Goal: Task Accomplishment & Management: Complete application form

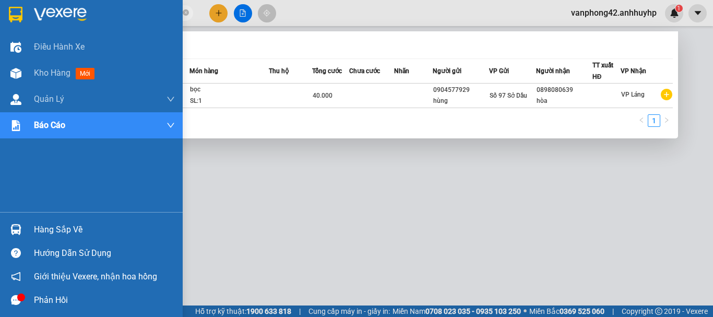
click at [58, 230] on div "Hàng sắp về" at bounding box center [104, 230] width 141 height 16
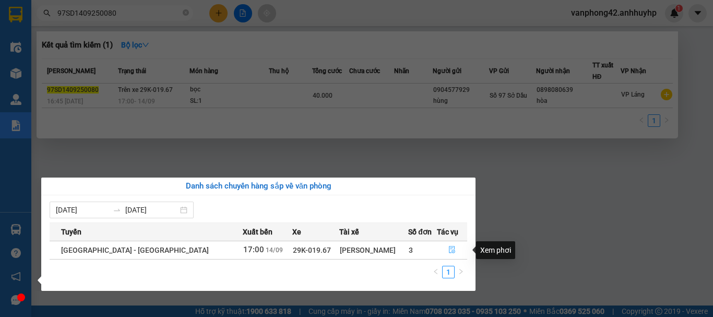
click at [449, 247] on icon "file-done" at bounding box center [451, 249] width 7 height 7
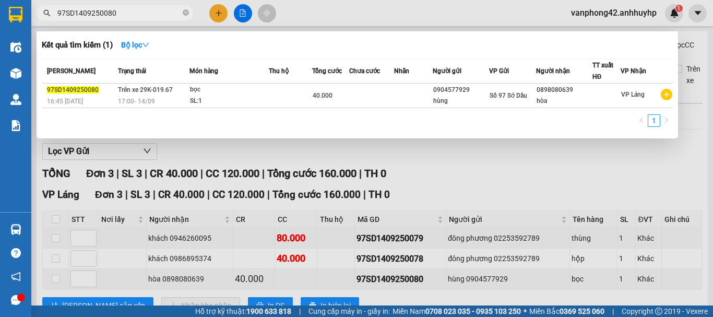
click at [56, 268] on div at bounding box center [356, 158] width 713 height 317
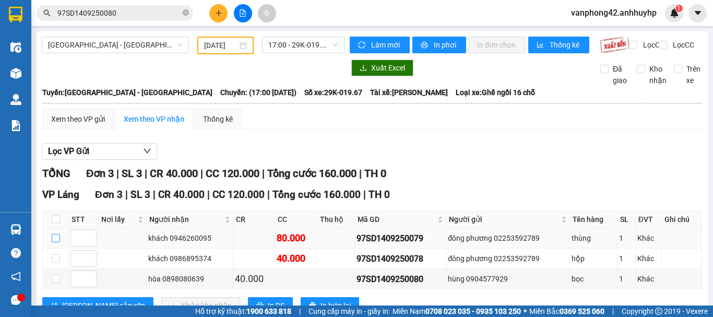
click at [56, 242] on input "checkbox" at bounding box center [56, 238] width 8 height 8
checkbox input "true"
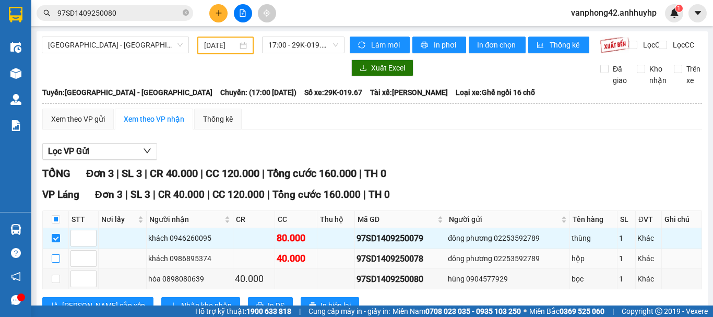
click at [59, 263] on input "checkbox" at bounding box center [56, 258] width 8 height 8
checkbox input "true"
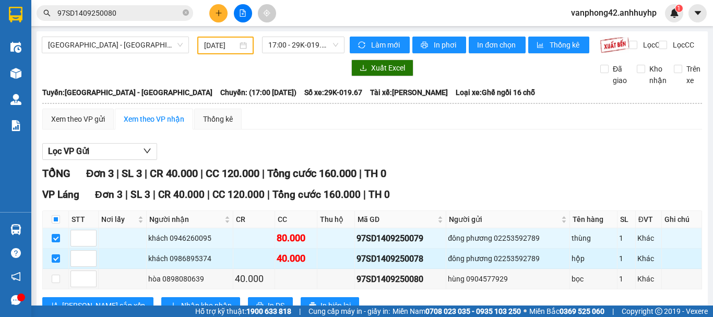
scroll to position [45, 0]
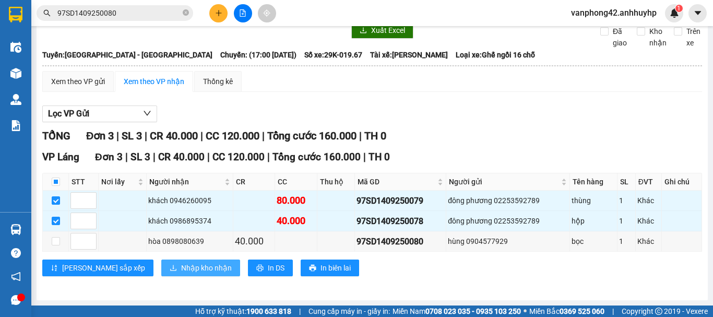
click at [181, 266] on span "Nhập kho nhận" at bounding box center [206, 267] width 51 height 11
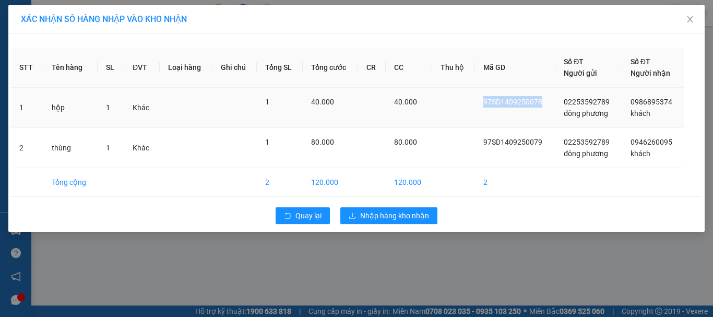
drag, startPoint x: 546, startPoint y: 103, endPoint x: 484, endPoint y: 103, distance: 62.1
click at [484, 103] on td "97SD1409250078" at bounding box center [515, 108] width 80 height 40
copy span "97SD1409250078"
click at [405, 215] on span "Nhập hàng kho nhận" at bounding box center [394, 215] width 69 height 11
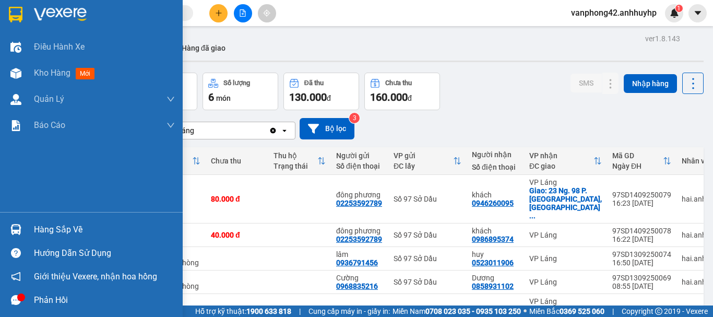
click at [36, 231] on div "Hàng sắp về" at bounding box center [104, 230] width 141 height 16
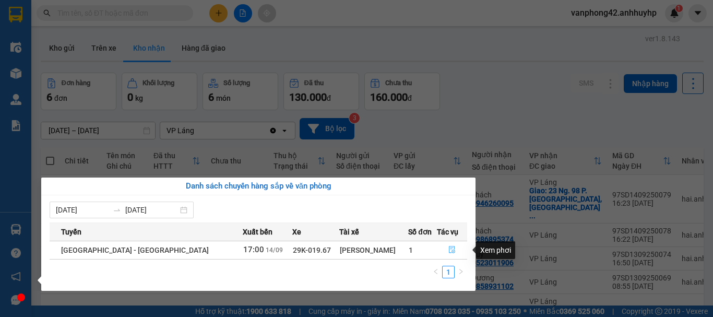
click at [449, 248] on icon "file-done" at bounding box center [452, 249] width 6 height 7
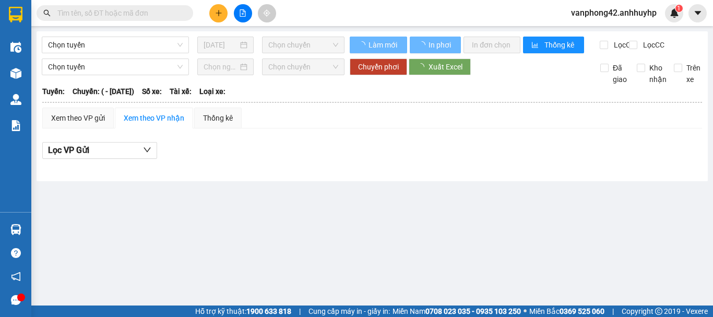
type input "[DATE]"
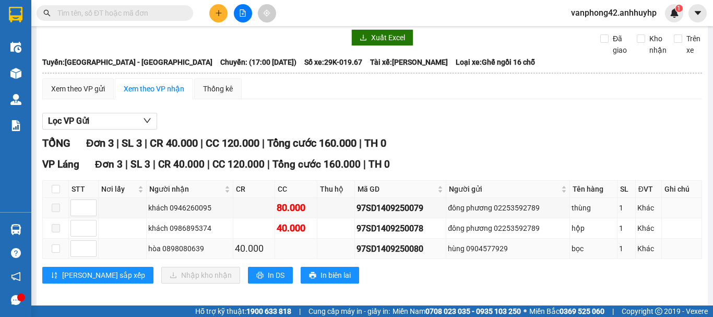
scroll to position [45, 0]
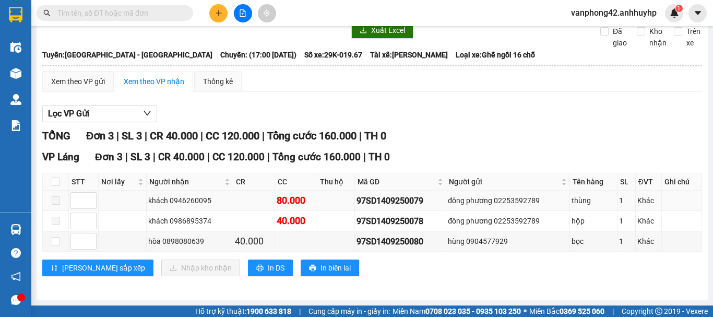
click at [58, 201] on span at bounding box center [56, 200] width 8 height 8
click at [57, 236] on label at bounding box center [56, 240] width 8 height 11
click at [57, 237] on input "checkbox" at bounding box center [56, 241] width 8 height 8
checkbox input "true"
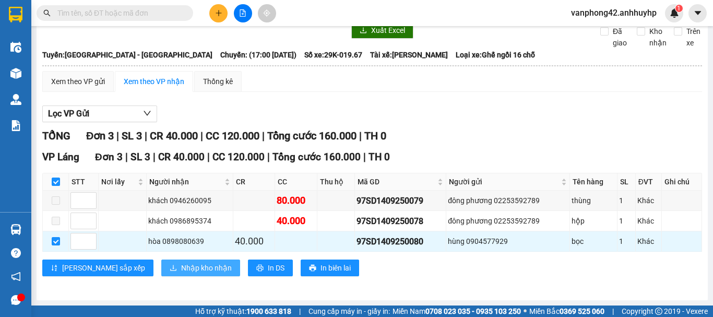
click at [181, 268] on span "Nhập kho nhận" at bounding box center [206, 267] width 51 height 11
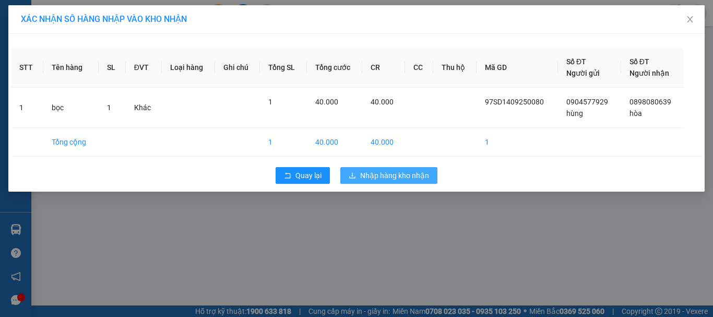
click at [410, 179] on span "Nhập hàng kho nhận" at bounding box center [394, 175] width 69 height 11
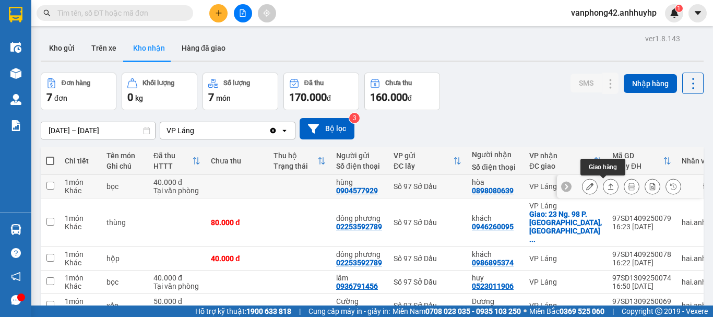
click at [607, 186] on icon at bounding box center [610, 186] width 7 height 7
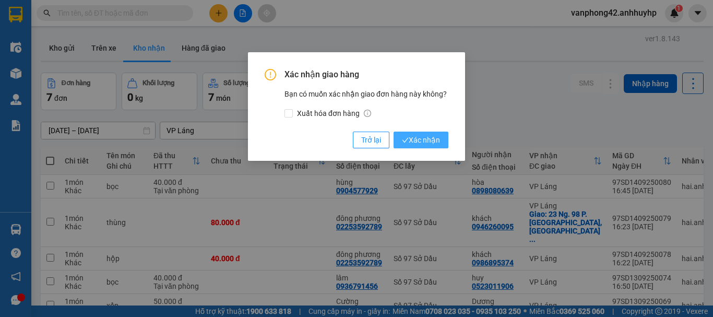
click at [428, 141] on span "Xác nhận" at bounding box center [421, 139] width 38 height 11
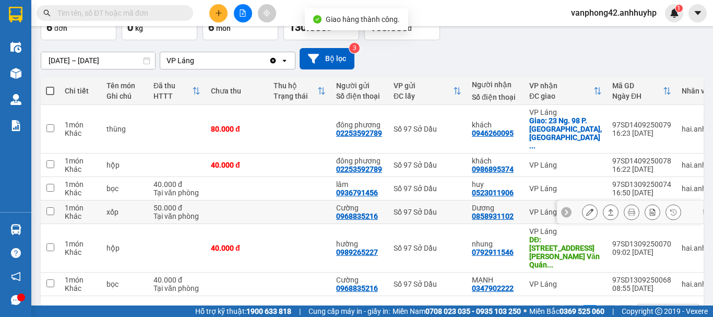
scroll to position [74, 0]
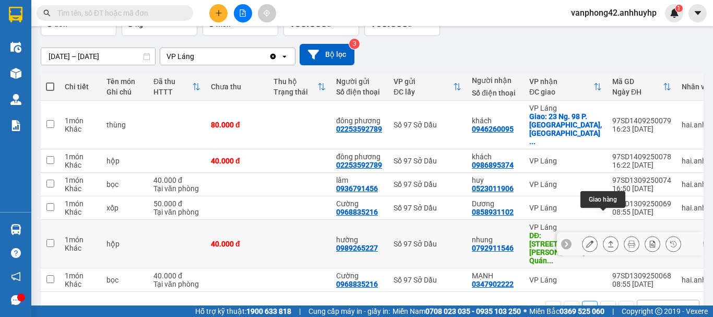
click at [606, 235] on button at bounding box center [610, 244] width 15 height 18
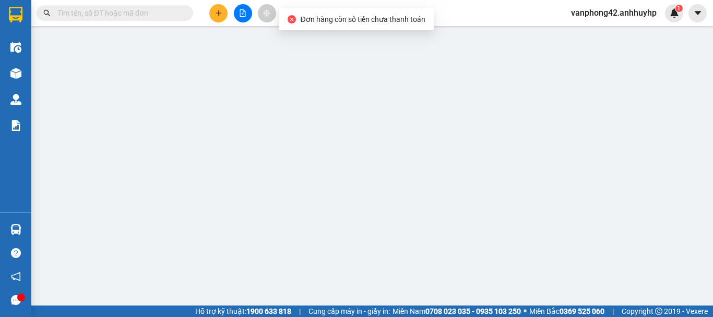
type input "0989265227"
type input "hường"
type input "0792911546"
type input "nhung"
type input "[STREET_ADDRESS][PERSON_NAME] [PERSON_NAME], [GEOGRAPHIC_DATA], [GEOGRAPHIC_DAT…"
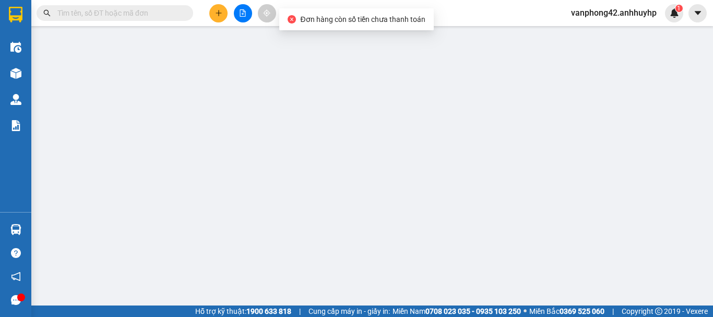
type input "kh lấy tại vp"
type input "40.000"
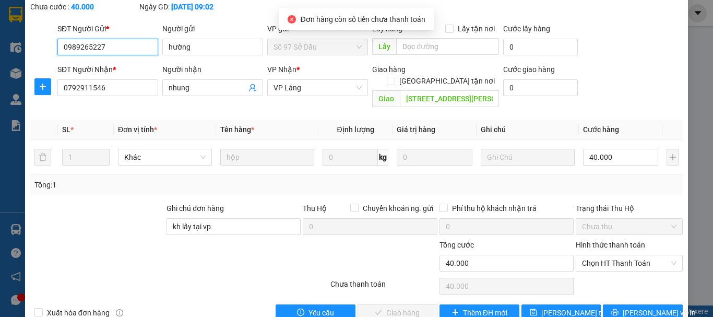
scroll to position [71, 0]
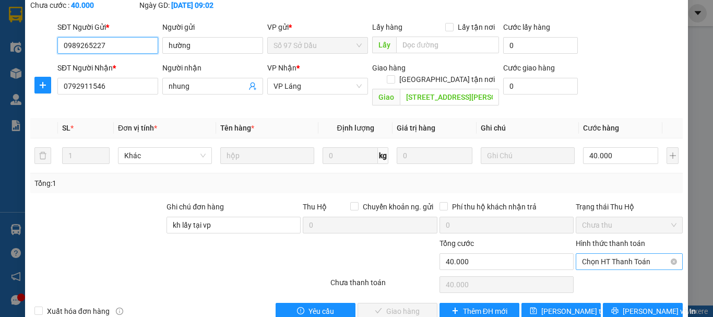
click at [624, 254] on span "Chọn HT Thanh Toán" at bounding box center [629, 262] width 94 height 16
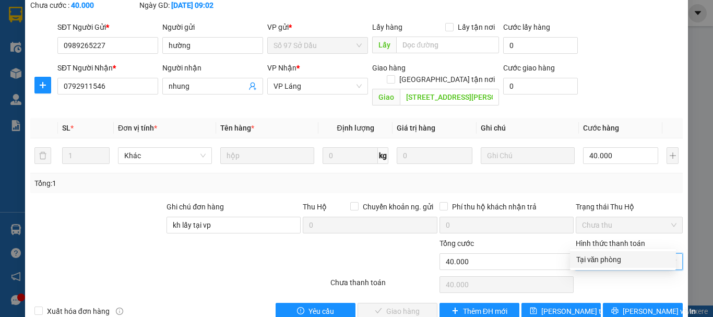
click at [628, 260] on div "Tại văn phòng" at bounding box center [622, 259] width 93 height 11
type input "0"
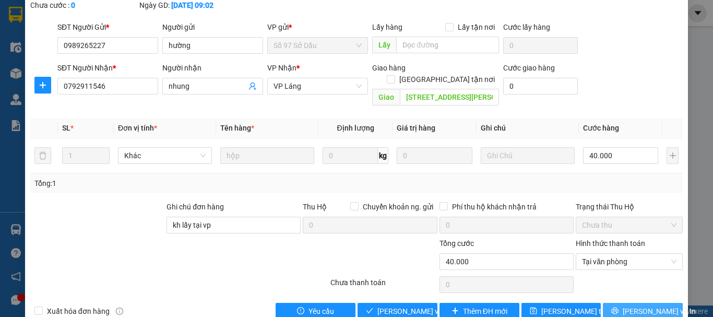
click at [637, 305] on span "[PERSON_NAME] và In" at bounding box center [659, 310] width 73 height 11
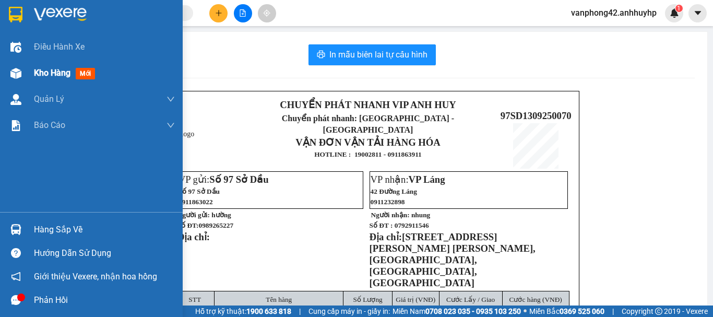
click at [48, 76] on span "Kho hàng" at bounding box center [52, 73] width 37 height 10
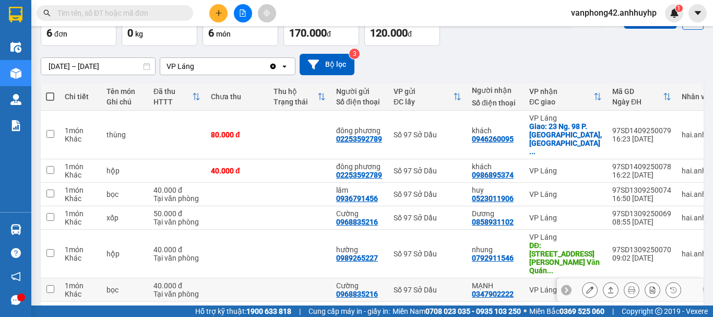
scroll to position [74, 0]
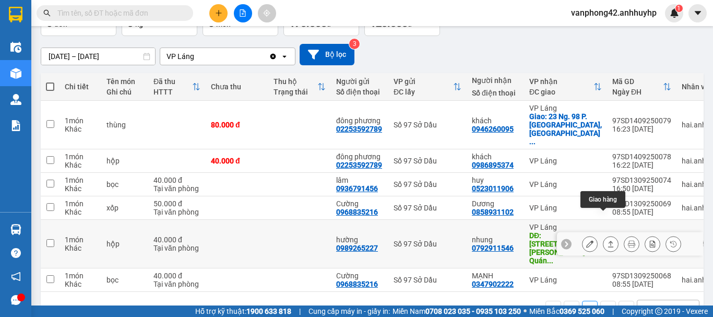
click at [608, 241] on icon at bounding box center [611, 244] width 6 height 6
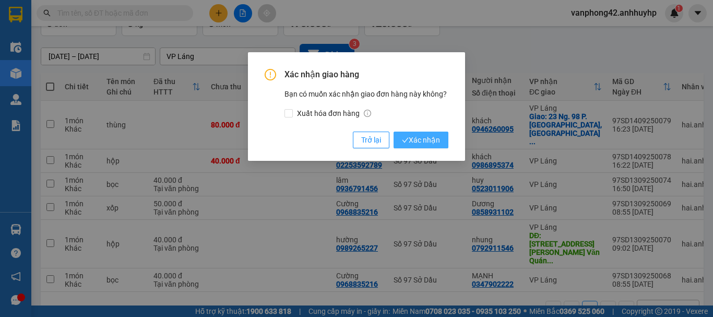
click at [419, 142] on span "Xác nhận" at bounding box center [421, 139] width 38 height 11
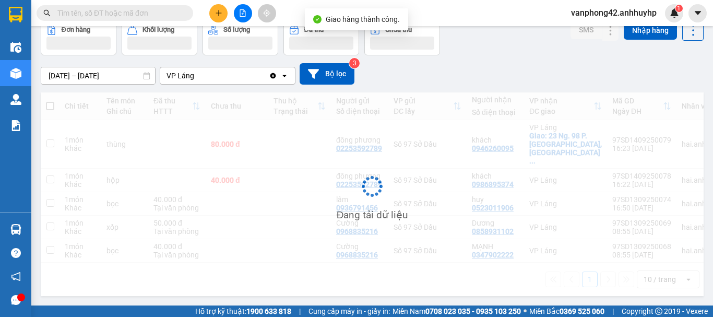
scroll to position [48, 0]
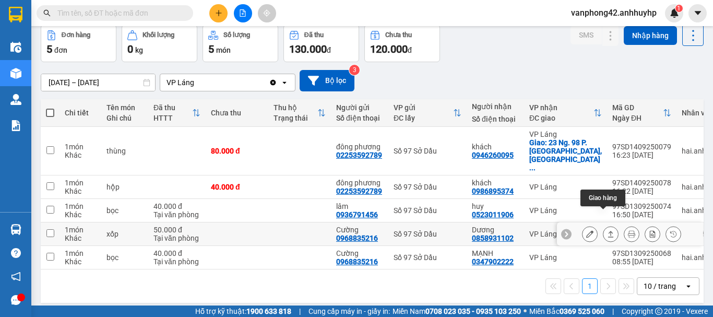
click at [608, 231] on icon at bounding box center [611, 234] width 6 height 6
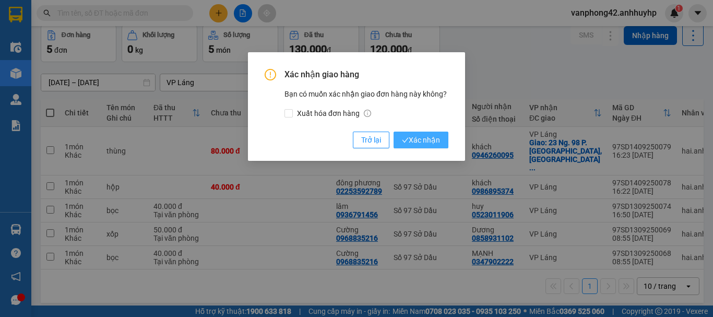
click at [428, 141] on span "Xác nhận" at bounding box center [421, 139] width 38 height 11
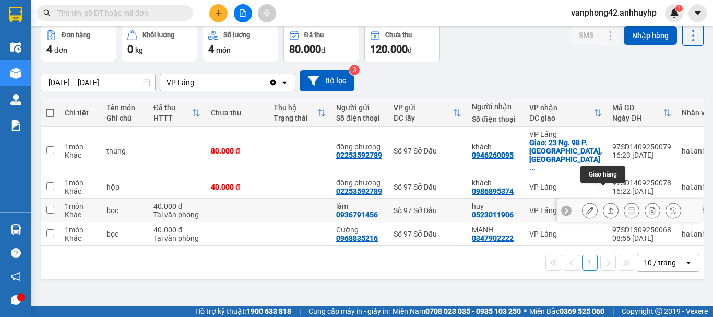
click at [608, 207] on icon at bounding box center [611, 210] width 6 height 6
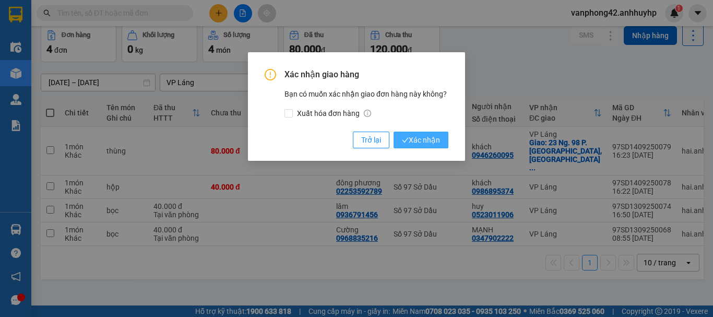
click at [416, 142] on span "Xác nhận" at bounding box center [421, 139] width 38 height 11
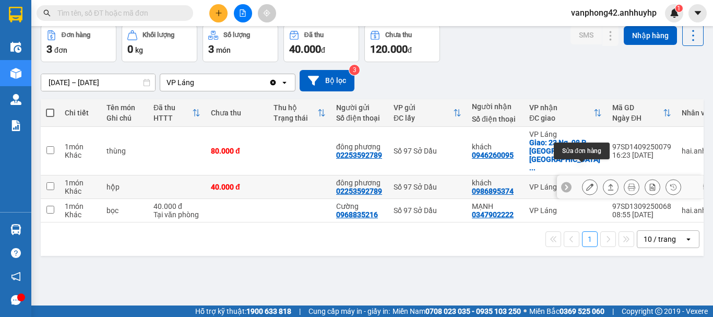
click at [586, 183] on icon at bounding box center [589, 186] width 7 height 7
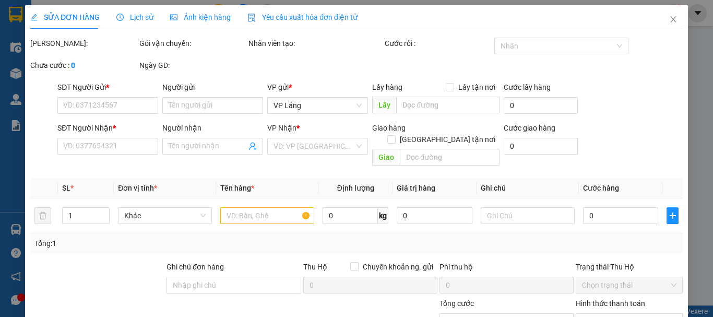
type input "02253592789"
type input "đông phương"
type input "0986895374"
type input "khách"
type input "40.000"
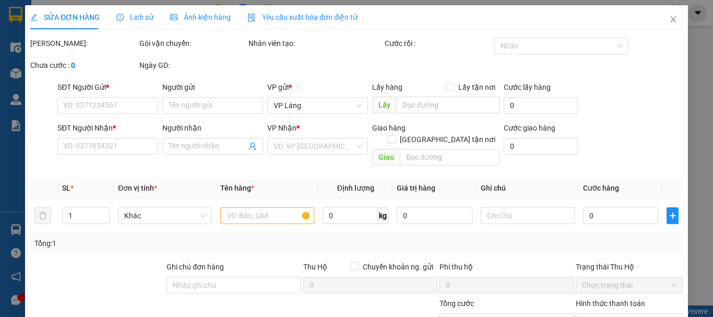
type input "40.000"
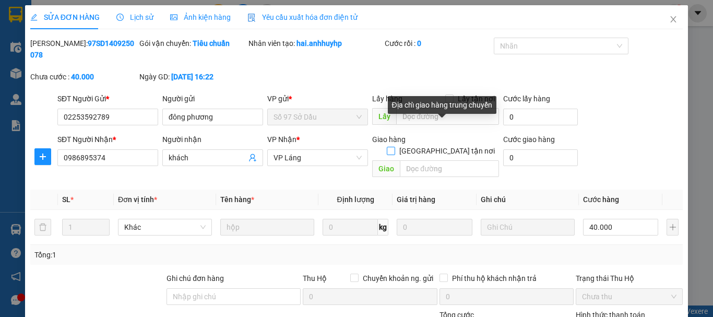
click at [394, 147] on input "[GEOGRAPHIC_DATA] tận nơi" at bounding box center [390, 150] width 7 height 7
checkbox input "true"
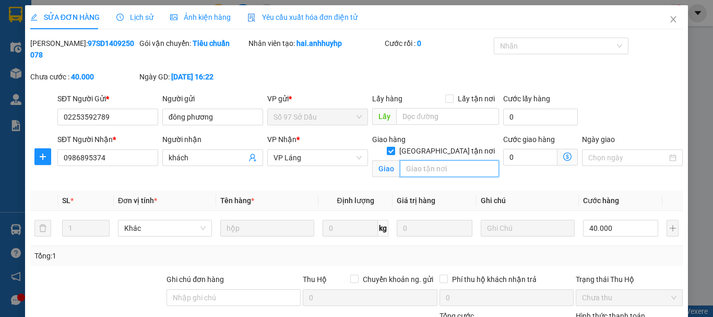
click at [445, 160] on input "text" at bounding box center [449, 168] width 99 height 17
click at [401, 160] on input "136 [PERSON_NAME] . [GEOGRAPHIC_DATA]" at bounding box center [449, 168] width 99 height 17
type input "chung cư gold mark 136 [PERSON_NAME] . [GEOGRAPHIC_DATA]"
click at [563, 152] on icon "dollar-circle" at bounding box center [567, 156] width 8 height 8
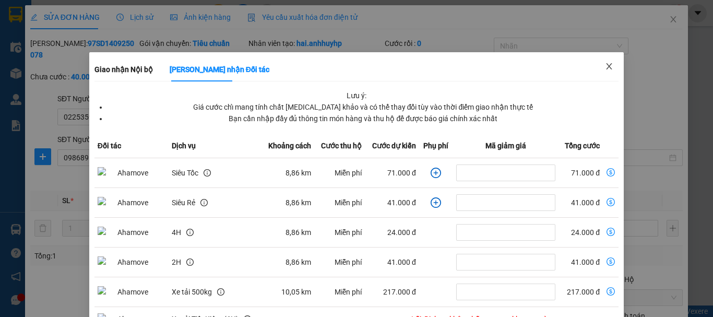
click at [605, 65] on icon "close" at bounding box center [609, 66] width 8 height 8
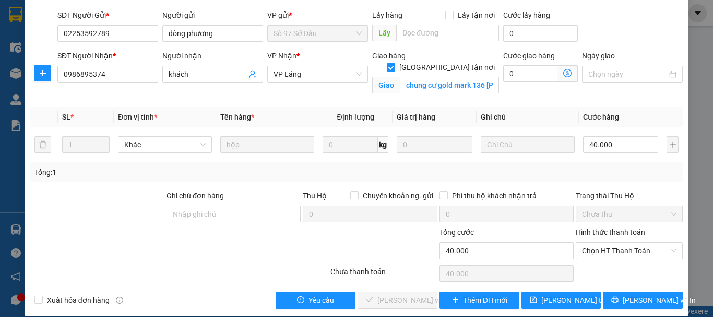
scroll to position [84, 0]
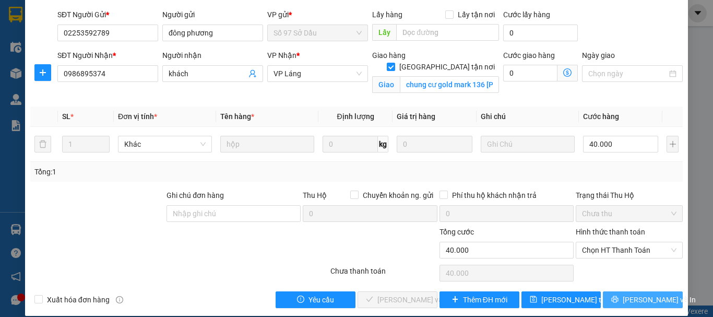
click at [649, 294] on span "[PERSON_NAME] và In" at bounding box center [659, 299] width 73 height 11
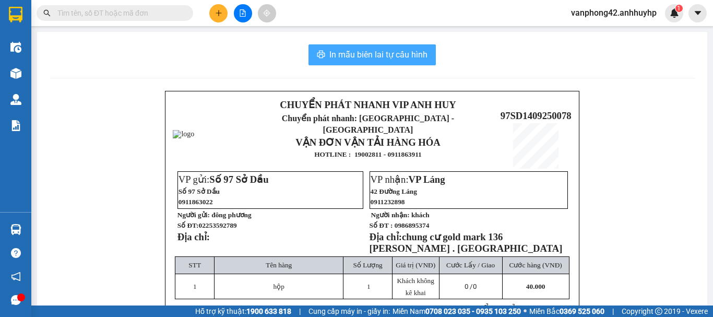
click at [369, 56] on span "In mẫu biên lai tự cấu hình" at bounding box center [378, 54] width 98 height 13
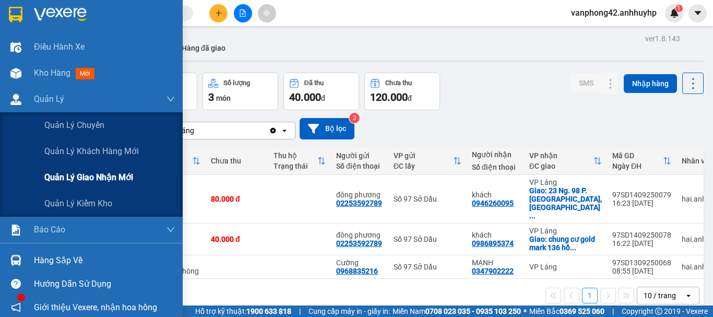
click at [103, 178] on span "Quản lý giao nhận mới" at bounding box center [88, 177] width 89 height 13
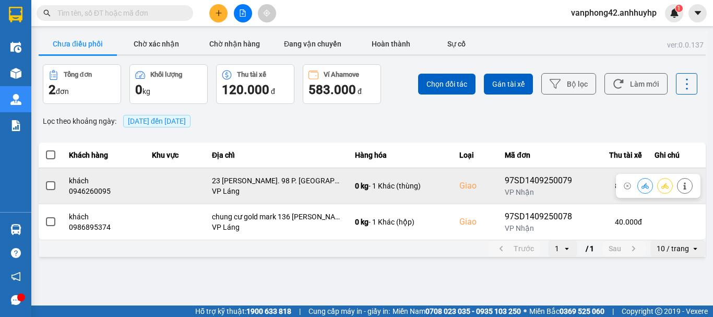
click at [50, 184] on span at bounding box center [50, 185] width 9 height 9
click at [45, 180] on input "checkbox" at bounding box center [45, 180] width 0 height 0
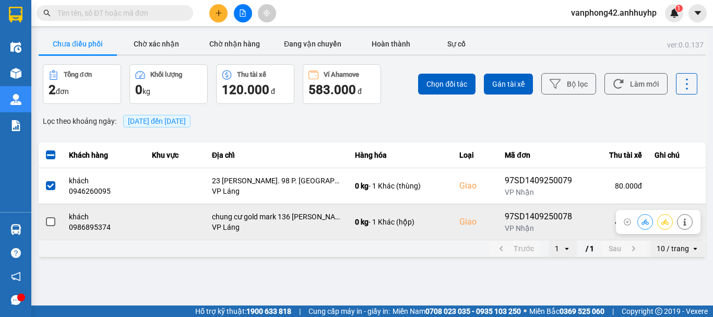
click at [49, 228] on div at bounding box center [50, 222] width 11 height 16
click at [50, 224] on span at bounding box center [50, 221] width 9 height 9
click at [45, 216] on input "checkbox" at bounding box center [45, 216] width 0 height 0
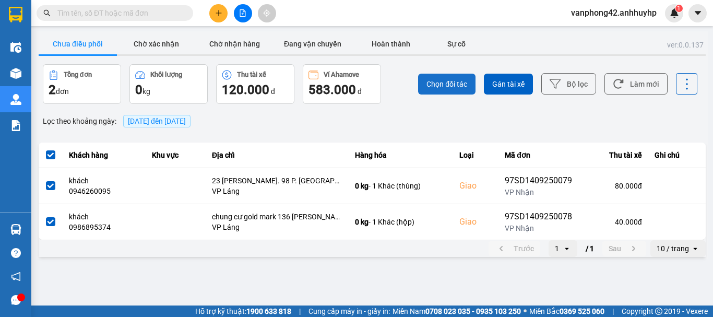
click at [449, 87] on span "Chọn đối tác" at bounding box center [446, 84] width 41 height 10
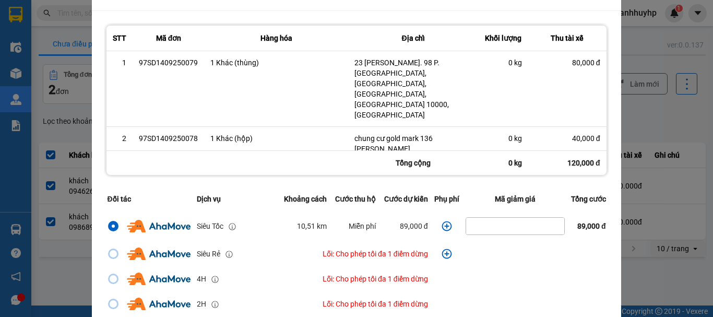
scroll to position [53, 0]
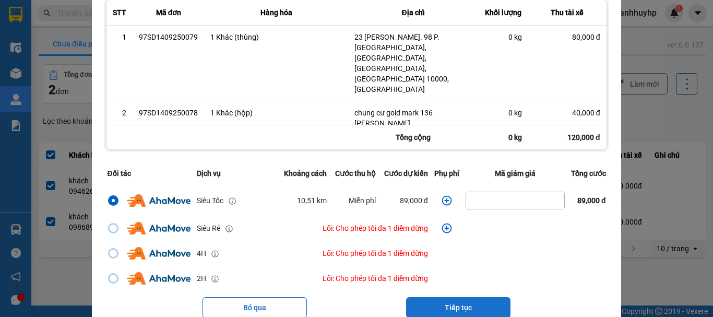
click at [464, 297] on button "Tiếp tục" at bounding box center [458, 307] width 104 height 21
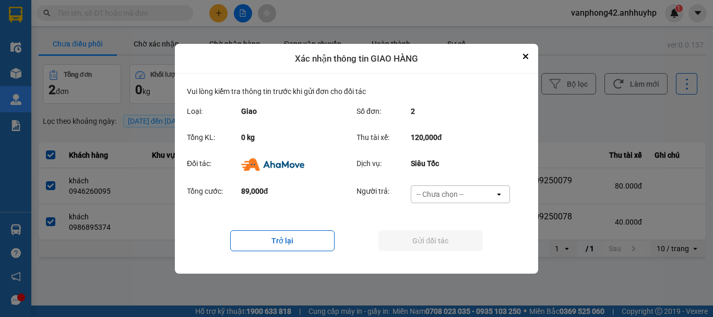
scroll to position [0, 0]
click at [474, 195] on div "-- Chưa chọn --" at bounding box center [453, 194] width 84 height 17
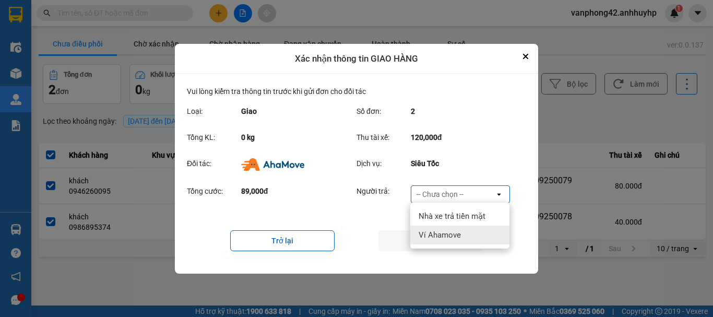
click at [452, 234] on span "Ví Ahamove" at bounding box center [440, 235] width 42 height 10
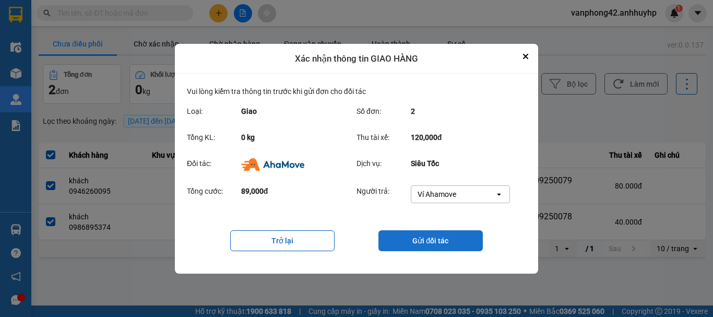
click at [431, 242] on button "Gửi đối tác" at bounding box center [430, 240] width 104 height 21
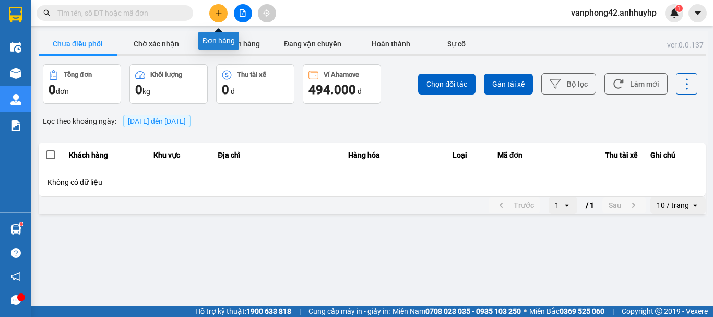
click at [215, 14] on icon "plus" at bounding box center [218, 12] width 7 height 7
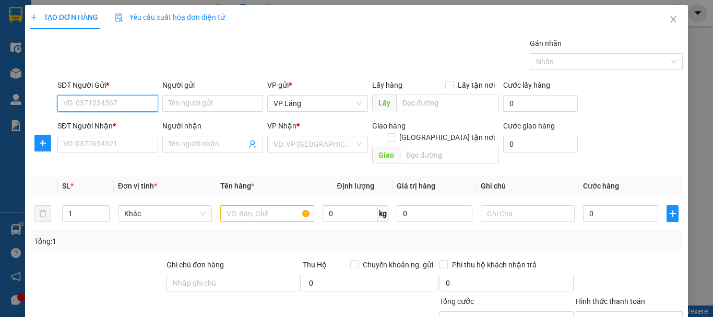
click at [127, 104] on input "SĐT Người Gửi *" at bounding box center [107, 103] width 101 height 17
type input "0943630611"
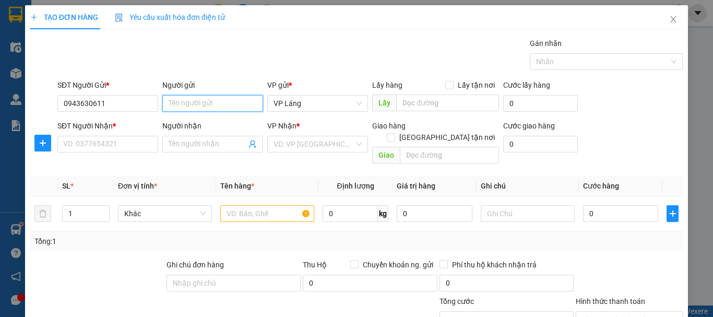
click at [209, 97] on input "Người gửi" at bounding box center [212, 103] width 101 height 17
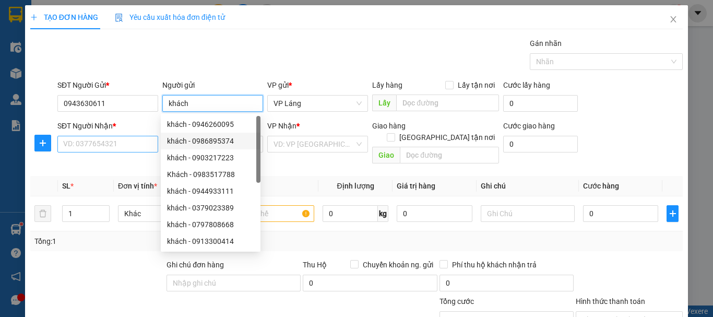
type input "khách"
click at [87, 144] on input "SĐT Người Nhận *" at bounding box center [107, 144] width 101 height 17
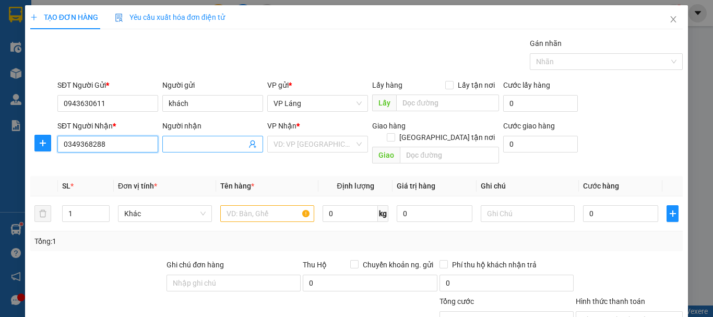
type input "0349368288"
click at [230, 143] on input "Người nhận" at bounding box center [208, 143] width 78 height 11
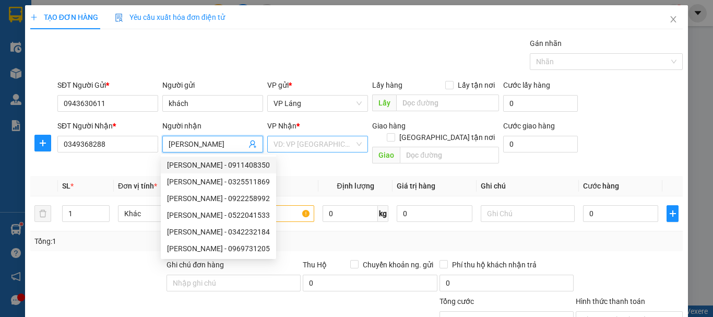
type input "[PERSON_NAME]"
click at [343, 140] on input "search" at bounding box center [313, 144] width 81 height 16
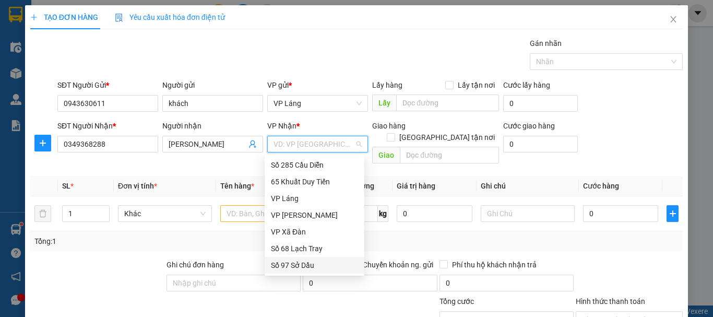
click at [306, 260] on div "Số 97 Sở Dầu" at bounding box center [314, 264] width 87 height 11
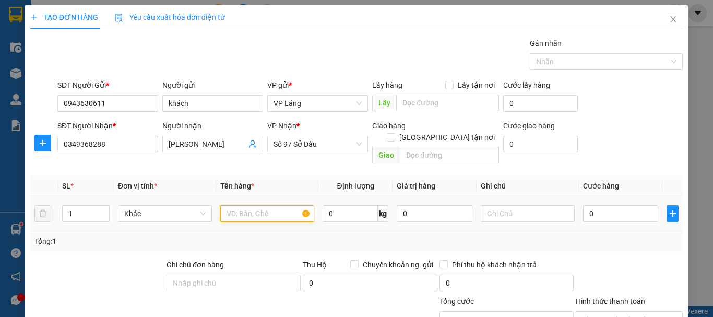
click at [279, 205] on input "text" at bounding box center [267, 213] width 94 height 17
type input "hộp"
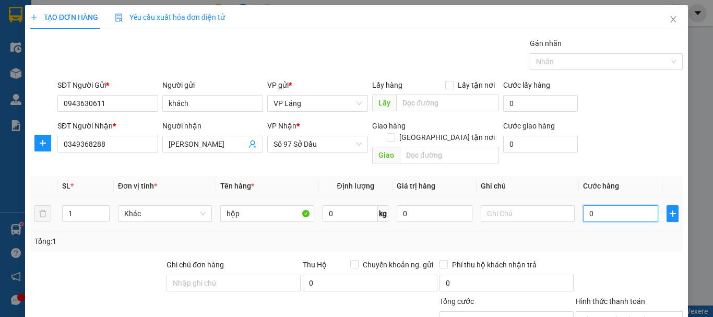
click at [604, 206] on input "0" at bounding box center [620, 213] width 75 height 17
type input "4"
type input "40"
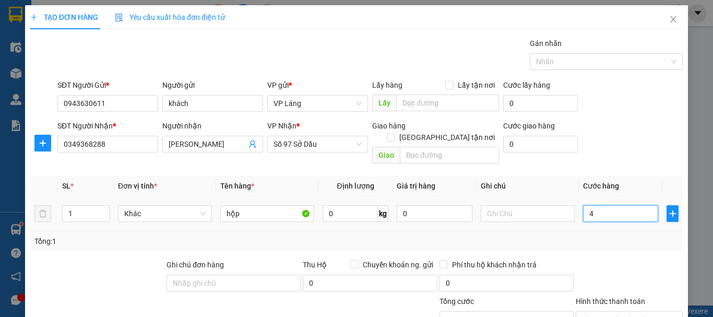
type input "40"
type input "400"
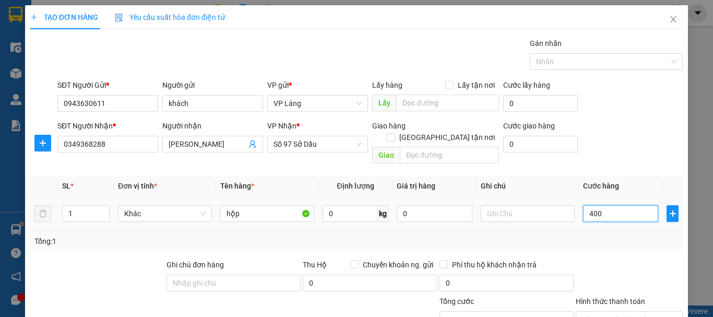
type input "4.000"
type input "40.000"
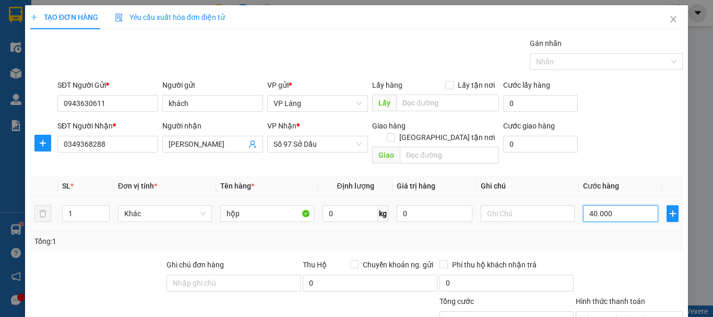
type input "40.000"
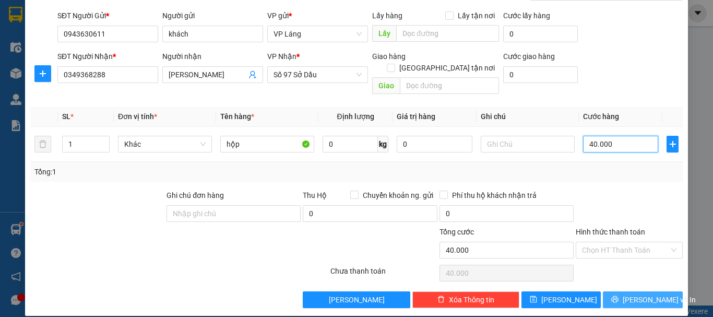
type input "40.000"
click at [628, 294] on span "[PERSON_NAME] và In" at bounding box center [659, 299] width 73 height 11
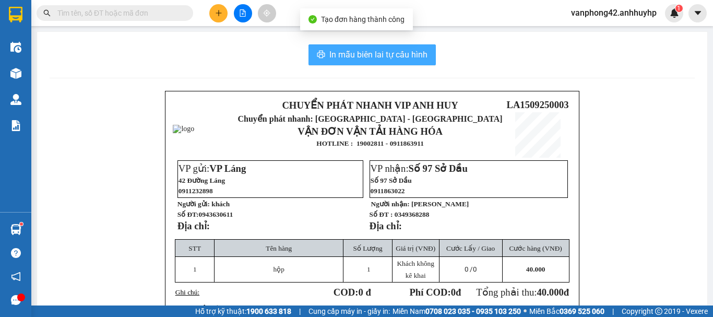
click at [369, 57] on span "In mẫu biên lai tự cấu hình" at bounding box center [378, 54] width 98 height 13
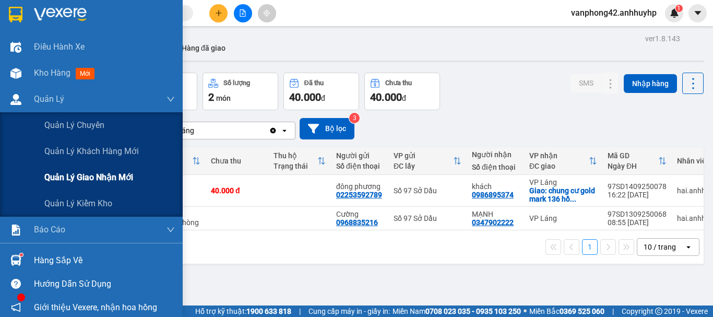
click at [116, 177] on span "Quản lý giao nhận mới" at bounding box center [88, 177] width 89 height 13
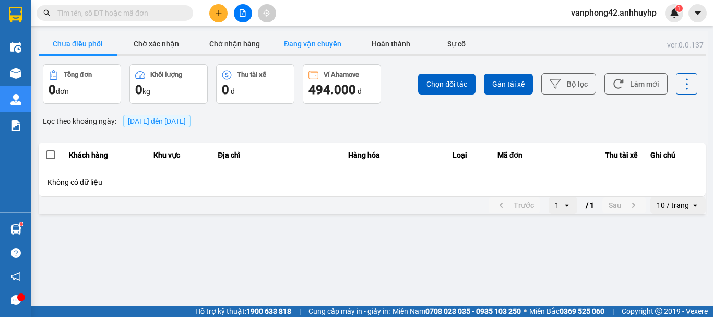
click at [293, 42] on button "Đang vận chuyển" at bounding box center [312, 43] width 78 height 21
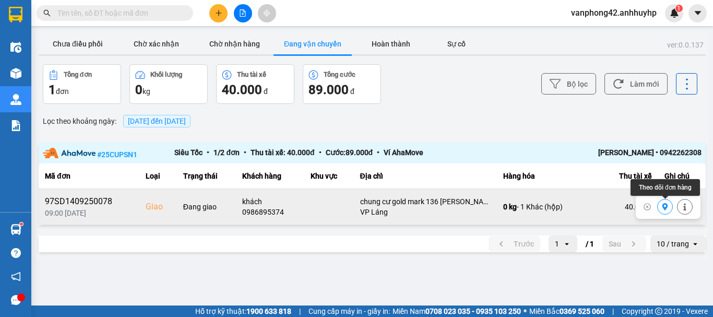
click at [669, 212] on button at bounding box center [665, 207] width 15 height 18
drag, startPoint x: 660, startPoint y: 151, endPoint x: 703, endPoint y: 157, distance: 43.8
click at [703, 157] on div "# 25CUPSN1 Siêu Tốc • 1 / 2 đơn • Thu tài xế: 40.000 đ • Cước: 89.000 đ • Ví Ah…" at bounding box center [372, 152] width 667 height 21
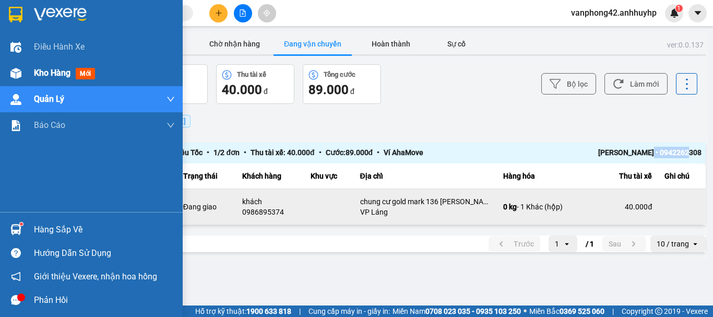
click at [52, 73] on span "Kho hàng" at bounding box center [52, 73] width 37 height 10
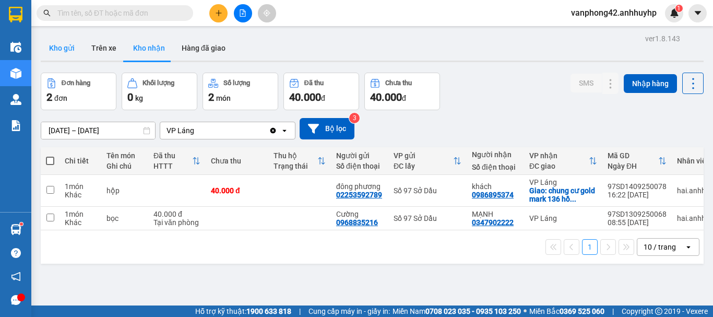
click at [68, 47] on button "Kho gửi" at bounding box center [62, 47] width 42 height 25
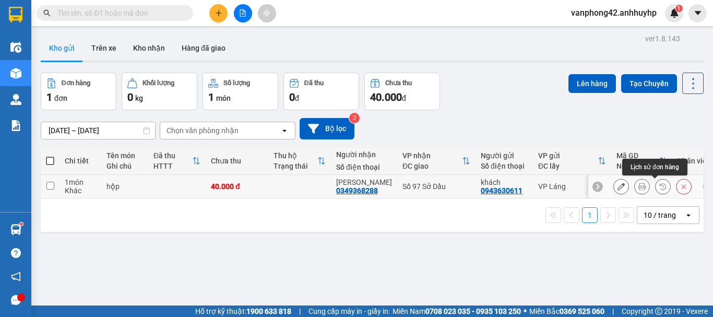
click at [659, 185] on icon at bounding box center [662, 186] width 7 height 7
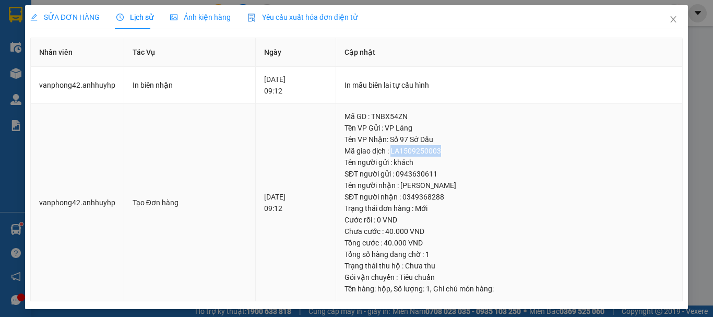
drag, startPoint x: 459, startPoint y: 151, endPoint x: 405, endPoint y: 151, distance: 54.3
click at [405, 151] on div "Mã giao dịch : LA1509250003" at bounding box center [508, 150] width 329 height 11
copy div "LA1509250003"
click at [669, 18] on icon "close" at bounding box center [673, 19] width 8 height 8
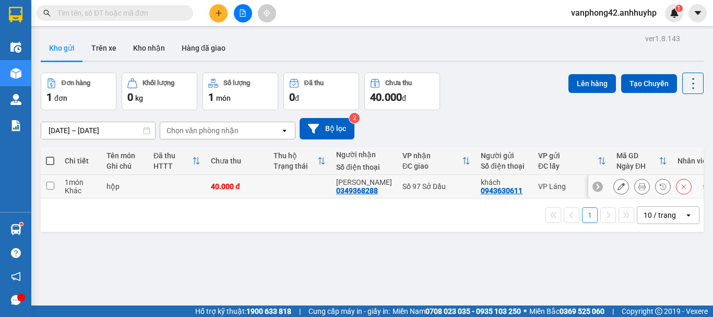
click at [51, 188] on input "checkbox" at bounding box center [50, 186] width 8 height 8
checkbox input "true"
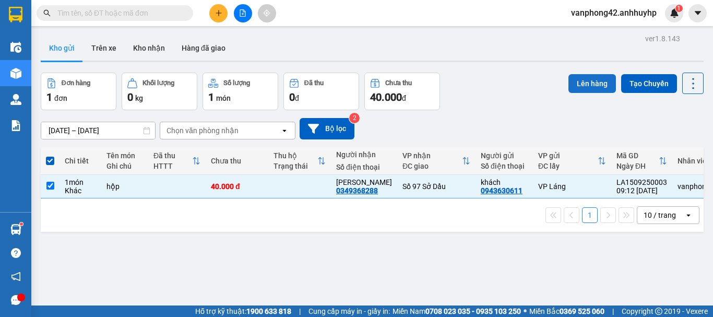
click at [589, 84] on button "Lên hàng" at bounding box center [591, 83] width 47 height 19
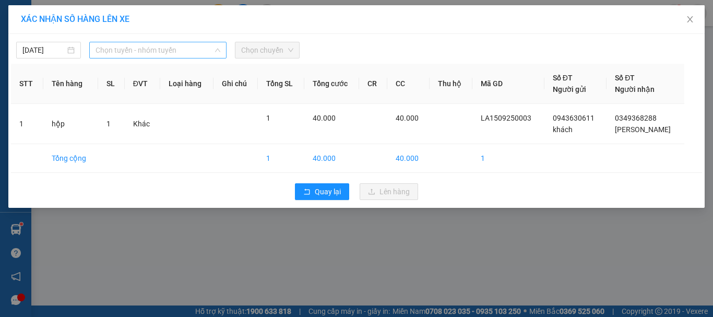
click at [190, 52] on span "Chọn tuyến - nhóm tuyến" at bounding box center [158, 50] width 125 height 16
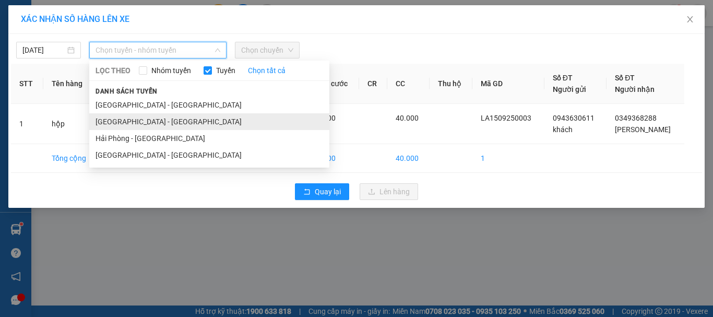
drag, startPoint x: 181, startPoint y: 124, endPoint x: 218, endPoint y: 71, distance: 64.7
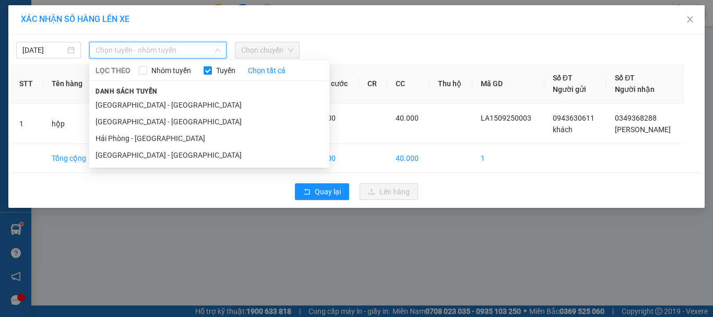
click at [181, 123] on li "[GEOGRAPHIC_DATA] - [GEOGRAPHIC_DATA]" at bounding box center [209, 121] width 240 height 17
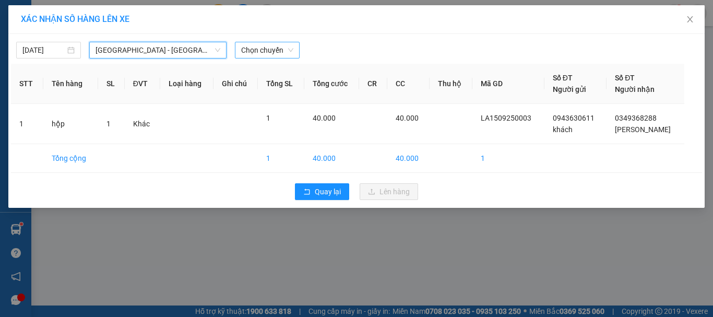
click at [247, 51] on span "Chọn chuyến" at bounding box center [267, 50] width 52 height 16
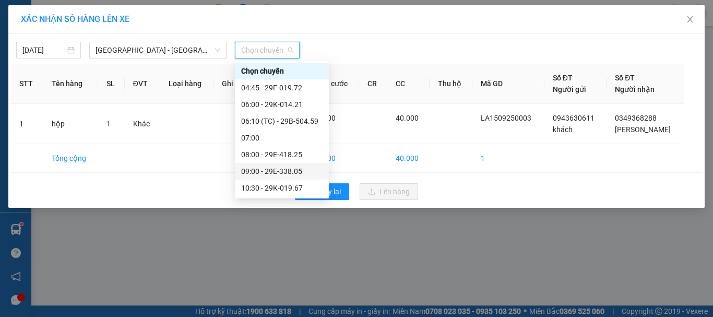
click at [287, 169] on div "09:00 - 29E-338.05" at bounding box center [281, 170] width 81 height 11
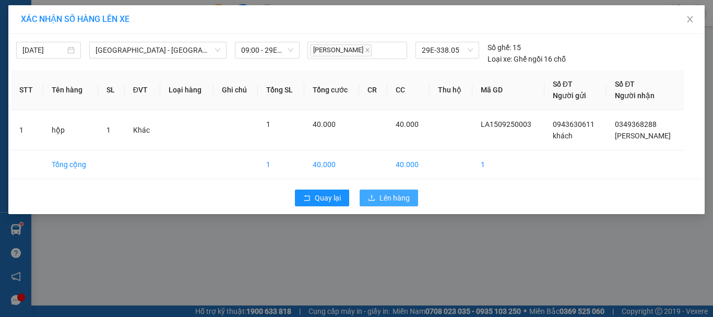
click at [377, 198] on button "Lên hàng" at bounding box center [389, 197] width 58 height 17
